Goal: Information Seeking & Learning: Find specific fact

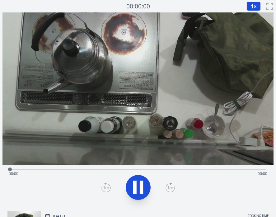
click at [34, 169] on div "Time elapsed: 00:00 Time remaining: 00:00" at bounding box center [138, 174] width 259 height 10
click at [62, 169] on div "Time elapsed: 00:00 Time remaining: 01:02" at bounding box center [138, 174] width 259 height 10
click at [66, 170] on div at bounding box center [65, 169] width 9 height 9
click at [162, 169] on div "Time elapsed: 00:25 Time remaining: 00:37" at bounding box center [138, 174] width 259 height 10
click at [197, 169] on div "Time elapsed: 00:37 Time remaining: 00:24" at bounding box center [138, 174] width 259 height 10
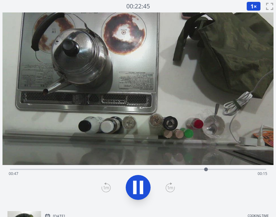
click at [242, 169] on div "Time elapsed: 00:47 Time remaining: 00:15" at bounding box center [138, 174] width 259 height 10
drag, startPoint x: 260, startPoint y: 168, endPoint x: 239, endPoint y: 167, distance: 20.6
click at [241, 168] on div at bounding box center [243, 169] width 4 height 4
drag, startPoint x: 250, startPoint y: 169, endPoint x: 210, endPoint y: 169, distance: 39.5
click at [210, 169] on div at bounding box center [210, 169] width 4 height 4
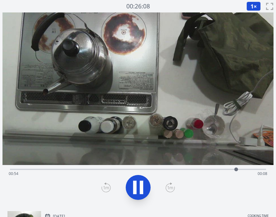
click at [242, 170] on div "Time elapsed: 00:54 Time remaining: 00:08" at bounding box center [138, 174] width 259 height 10
click at [145, 185] on icon at bounding box center [137, 187] width 17 height 17
click at [249, 169] on div "Time elapsed: 00:59 Time remaining: 00:02" at bounding box center [138, 174] width 259 height 10
click at [253, 170] on div at bounding box center [248, 169] width 9 height 9
click at [135, 186] on icon at bounding box center [138, 187] width 10 height 13
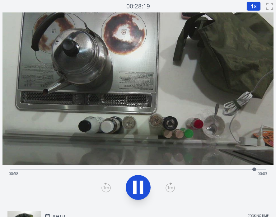
click at [135, 187] on icon at bounding box center [134, 187] width 3 height 13
click at [106, 187] on icon at bounding box center [106, 188] width 4 height 4
click at [260, 170] on div "Time elapsed: 00:59 Time remaining: 00:03" at bounding box center [138, 174] width 259 height 10
click at [243, 169] on div "Time elapsed: 01:00 Time remaining: 00:02" at bounding box center [138, 174] width 259 height 10
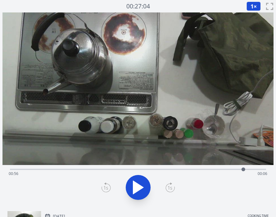
click at [256, 169] on div "Time elapsed: 00:56 Time remaining: 00:06" at bounding box center [138, 174] width 259 height 10
click at [265, 170] on div "Time elapsed: 00:59 Time remaining: 00:03" at bounding box center [138, 174] width 259 height 10
drag, startPoint x: 264, startPoint y: 170, endPoint x: 113, endPoint y: 173, distance: 151.6
click at [113, 173] on div at bounding box center [112, 169] width 9 height 9
drag, startPoint x: 112, startPoint y: 170, endPoint x: 242, endPoint y: 170, distance: 129.5
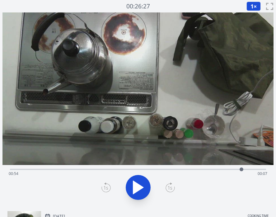
click at [242, 170] on div at bounding box center [242, 169] width 4 height 4
drag, startPoint x: 248, startPoint y: 169, endPoint x: 91, endPoint y: 171, distance: 157.2
click at [91, 171] on div at bounding box center [91, 169] width 4 height 4
drag, startPoint x: 94, startPoint y: 168, endPoint x: 150, endPoint y: 163, distance: 56.9
click at [150, 163] on div "Time elapsed: 00:33 Time remaining: 00:28" at bounding box center [137, 109] width 271 height 194
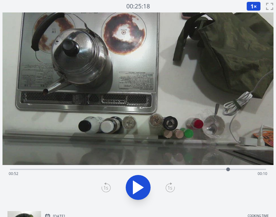
drag, startPoint x: 153, startPoint y: 168, endPoint x: 228, endPoint y: 169, distance: 74.7
click at [228, 169] on div at bounding box center [228, 169] width 4 height 4
drag, startPoint x: 230, startPoint y: 168, endPoint x: 251, endPoint y: 174, distance: 21.8
click at [263, 171] on div at bounding box center [265, 169] width 4 height 4
click at [142, 186] on icon at bounding box center [141, 187] width 3 height 13
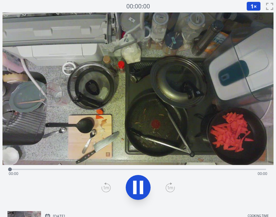
click at [136, 184] on icon at bounding box center [134, 187] width 3 height 13
click at [136, 184] on icon at bounding box center [138, 187] width 10 height 13
click at [116, 169] on div "Time elapsed: 00:00 Time remaining: 01:18" at bounding box center [138, 174] width 259 height 10
click at [178, 168] on div "Time elapsed: 00:32 Time remaining: 00:46" at bounding box center [138, 168] width 256 height 7
click at [224, 170] on div "Time elapsed: 00:54 Time remaining: 00:24" at bounding box center [138, 174] width 259 height 10
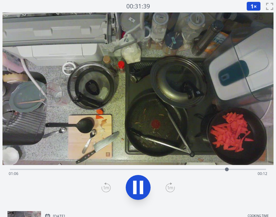
click at [243, 171] on div "Time elapsed: 01:06 Time remaining: 00:12" at bounding box center [138, 174] width 259 height 10
click at [251, 172] on div "Time elapsed: 01:11 Time remaining: 00:07" at bounding box center [138, 174] width 259 height 10
click at [143, 187] on icon at bounding box center [141, 187] width 3 height 13
drag, startPoint x: 260, startPoint y: 169, endPoint x: 203, endPoint y: 169, distance: 57.3
click at [203, 169] on div at bounding box center [203, 169] width 4 height 4
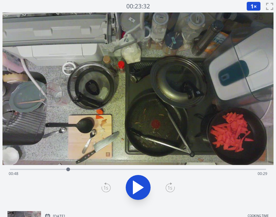
drag, startPoint x: 205, startPoint y: 170, endPoint x: 68, endPoint y: 176, distance: 137.1
click at [68, 170] on div "Time elapsed: 00:48 Time remaining: 00:29" at bounding box center [138, 169] width 256 height 1
drag, startPoint x: 68, startPoint y: 169, endPoint x: 152, endPoint y: 169, distance: 84.0
click at [137, 169] on div at bounding box center [135, 169] width 4 height 4
drag, startPoint x: 155, startPoint y: 169, endPoint x: 192, endPoint y: 168, distance: 36.7
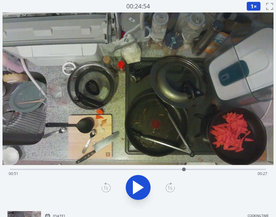
click at [186, 168] on div at bounding box center [184, 169] width 4 height 4
drag, startPoint x: 192, startPoint y: 168, endPoint x: 207, endPoint y: 168, distance: 15.6
click at [203, 168] on div at bounding box center [201, 169] width 4 height 4
drag, startPoint x: 213, startPoint y: 168, endPoint x: 231, endPoint y: 168, distance: 17.4
click at [229, 168] on div at bounding box center [228, 169] width 4 height 4
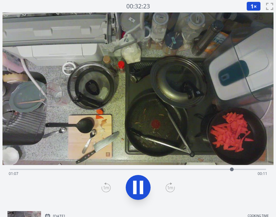
click at [136, 186] on icon at bounding box center [134, 187] width 3 height 13
click at [144, 189] on icon at bounding box center [137, 187] width 17 height 17
click at [105, 185] on icon at bounding box center [105, 187] width 9 height 10
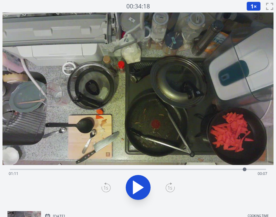
click at [105, 185] on icon at bounding box center [105, 187] width 9 height 10
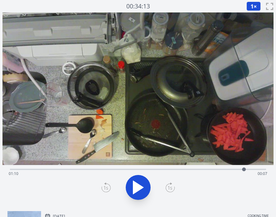
click at [105, 185] on icon at bounding box center [105, 187] width 9 height 10
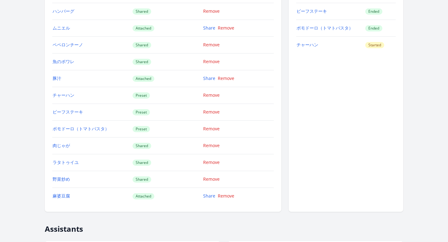
scroll to position [559, 0]
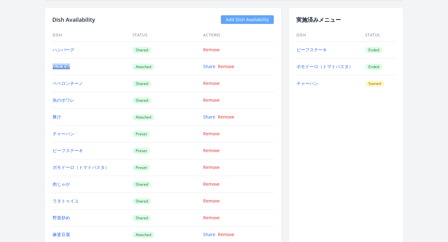
drag, startPoint x: 73, startPoint y: 67, endPoint x: 54, endPoint y: 66, distance: 19.9
click at [54, 66] on td "ムニエル" at bounding box center [92, 66] width 80 height 17
copy link "ムニエル"
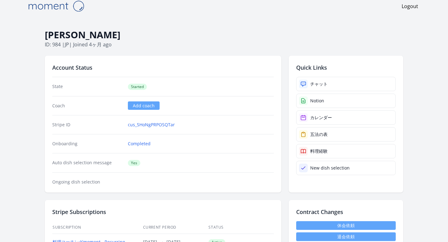
scroll to position [5, 0]
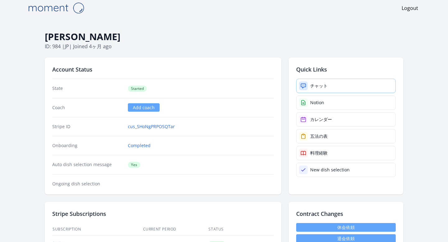
click at [215, 84] on link "チャット" at bounding box center [346, 86] width 100 height 14
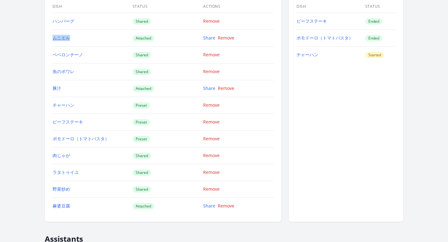
scroll to position [621, 0]
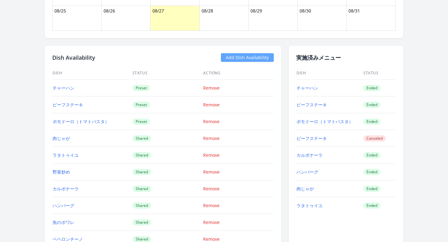
scroll to position [494, 0]
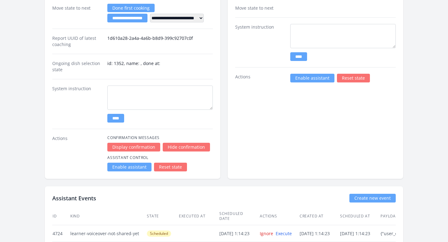
scroll to position [949, 0]
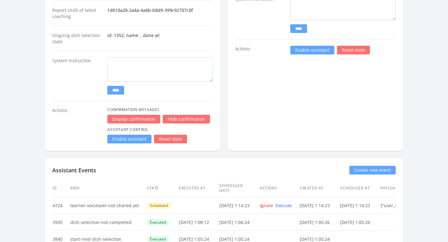
click at [121, 141] on link "Enable assistant" at bounding box center [129, 139] width 44 height 9
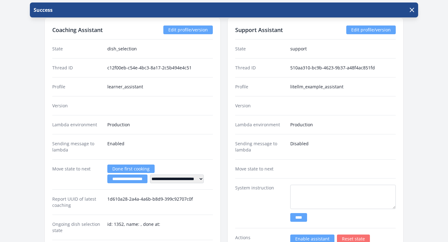
scroll to position [901, 0]
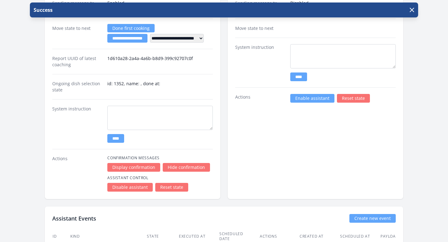
click at [302, 97] on link "Enable assistant" at bounding box center [312, 98] width 44 height 9
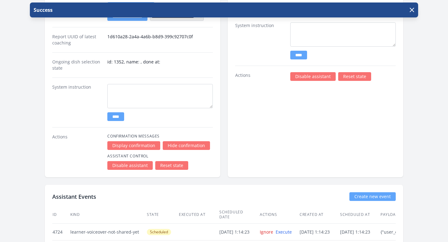
scroll to position [938, 0]
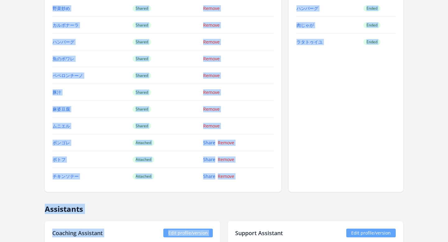
scroll to position [683, 0]
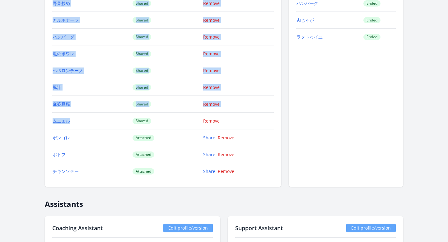
drag, startPoint x: 51, startPoint y: 38, endPoint x: 102, endPoint y: 126, distance: 101.7
click at [102, 126] on div "Dish Availability Add Dish Availability Dish Status Actions チャーハン Preset Remove…" at bounding box center [163, 32] width 237 height 310
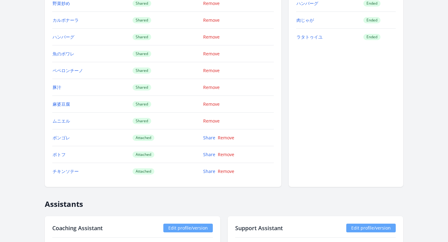
click at [80, 112] on td "麻婆豆腐" at bounding box center [92, 104] width 80 height 17
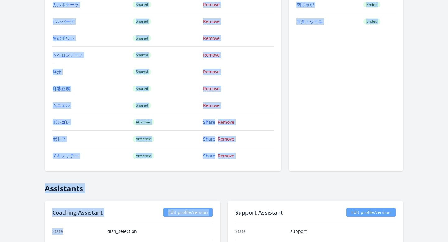
scroll to position [705, 0]
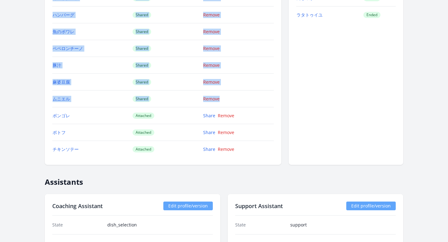
drag, startPoint x: 49, startPoint y: 115, endPoint x: 102, endPoint y: 111, distance: 53.6
click at [102, 111] on div "Dish Availability Add Dish Availability Dish Status Actions チャーハン Preset Remove…" at bounding box center [163, 10] width 237 height 310
copy div "Dish Status Actions チャーハン Preset Remove ビーフステーキ Preset Remove ポモドーロ（トマトパスタ） Pre…"
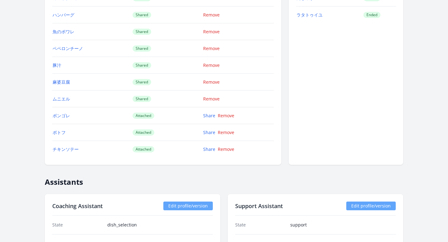
click at [97, 97] on td "ムニエル" at bounding box center [92, 99] width 80 height 17
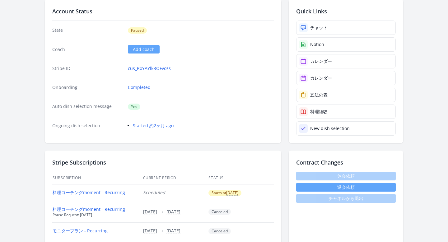
scroll to position [0, 0]
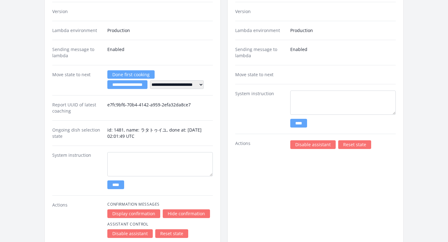
scroll to position [1188, 0]
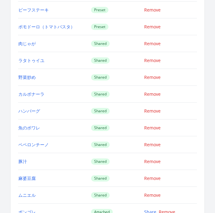
scroll to position [929, 0]
